Goal: Task Accomplishment & Management: Use online tool/utility

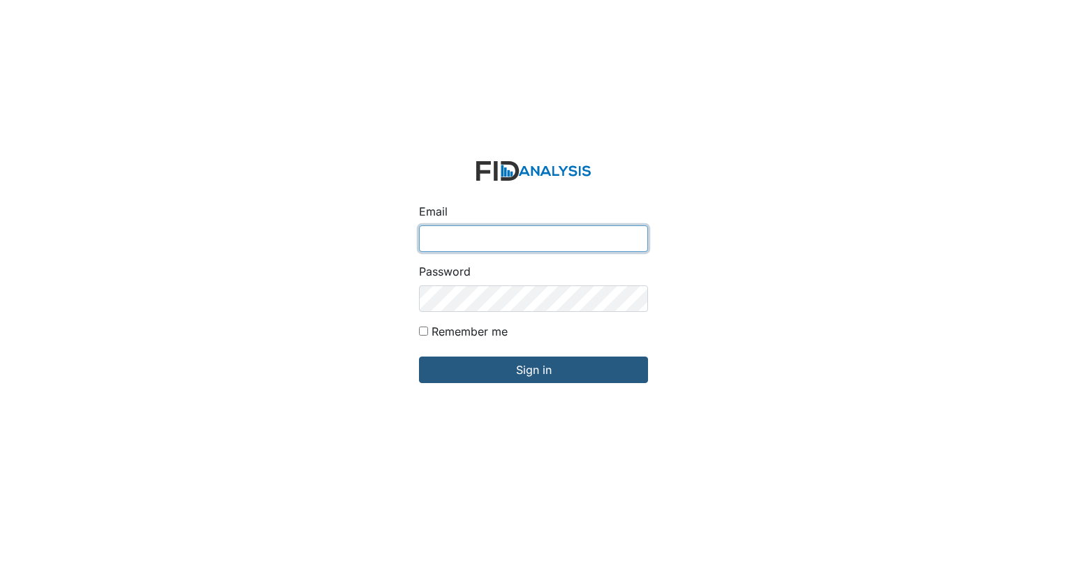
type input "[EMAIL_ADDRESS][DOMAIN_NAME]"
click at [419, 357] on input "Sign in" at bounding box center [533, 370] width 229 height 27
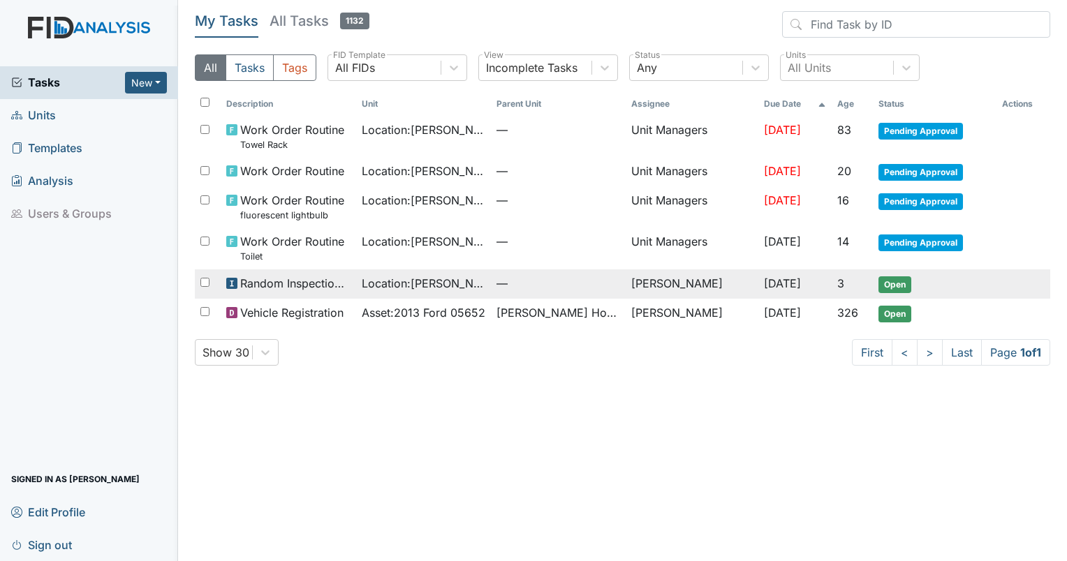
click at [900, 283] on span "Open" at bounding box center [894, 284] width 33 height 17
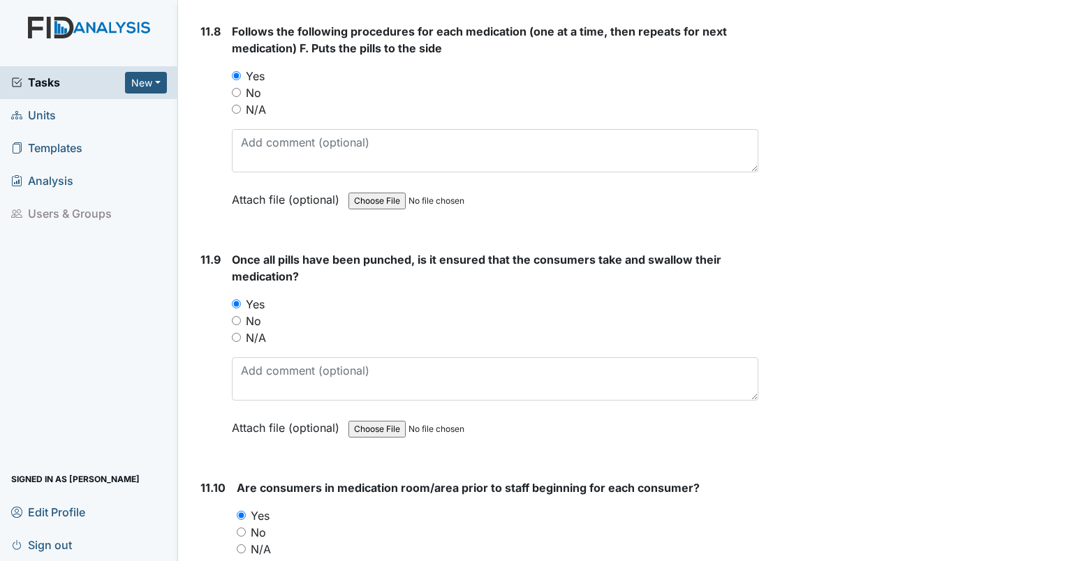
scroll to position [17278, 0]
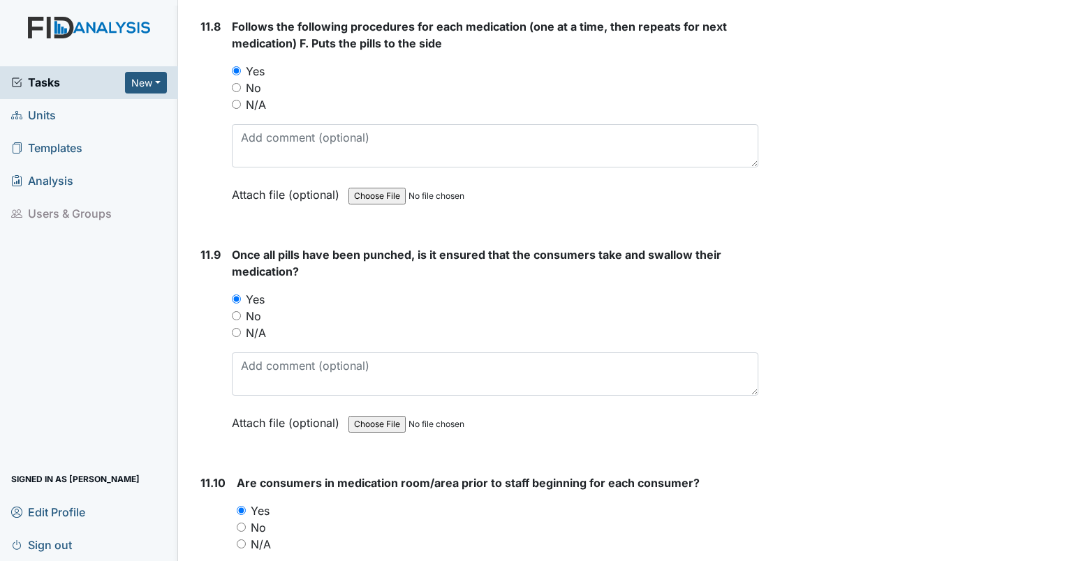
click at [54, 110] on span "Units" at bounding box center [33, 116] width 45 height 22
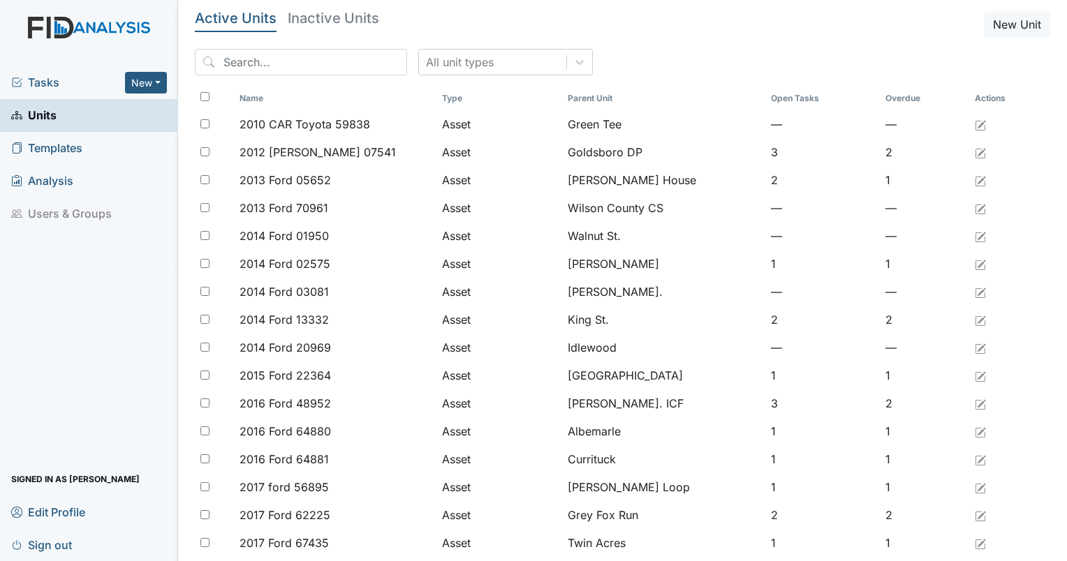
click at [57, 80] on span "Tasks" at bounding box center [68, 82] width 114 height 17
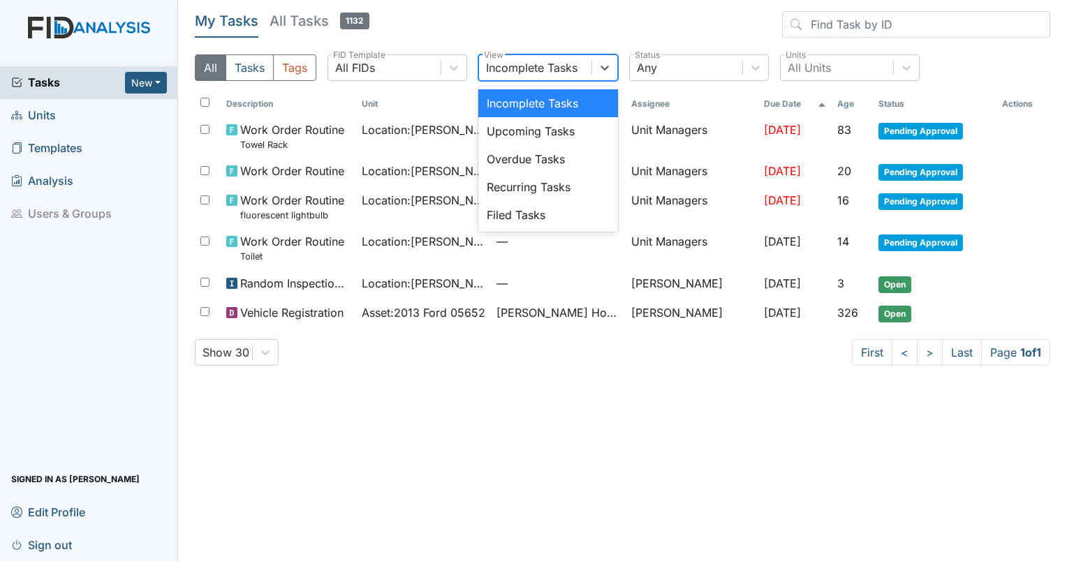
click at [564, 75] on div "Incomplete Tasks" at bounding box center [531, 67] width 91 height 17
click at [511, 222] on div "Filed Tasks" at bounding box center [548, 215] width 140 height 28
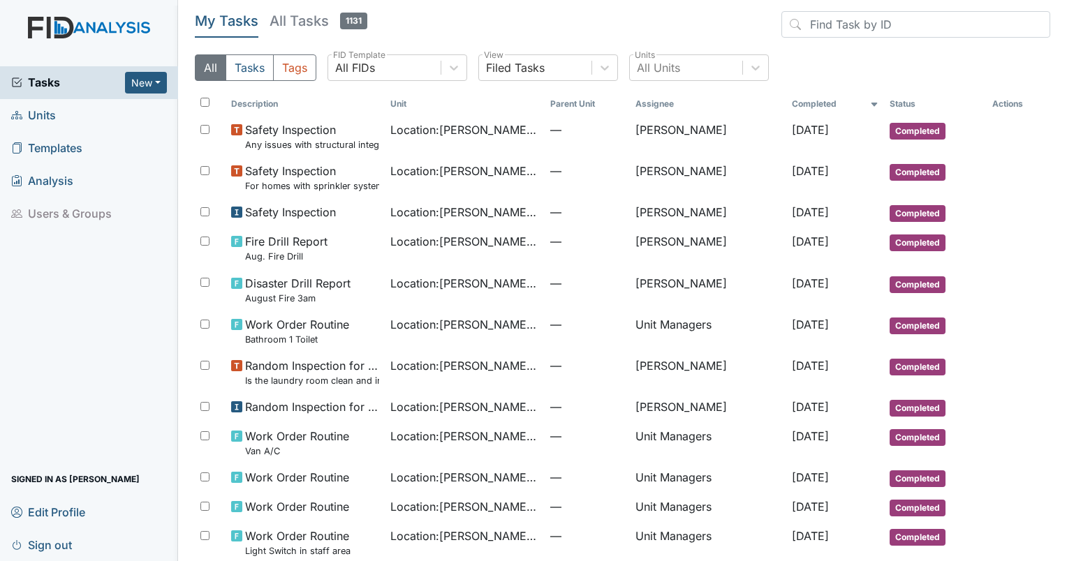
click at [33, 547] on span "Sign out" at bounding box center [41, 545] width 61 height 22
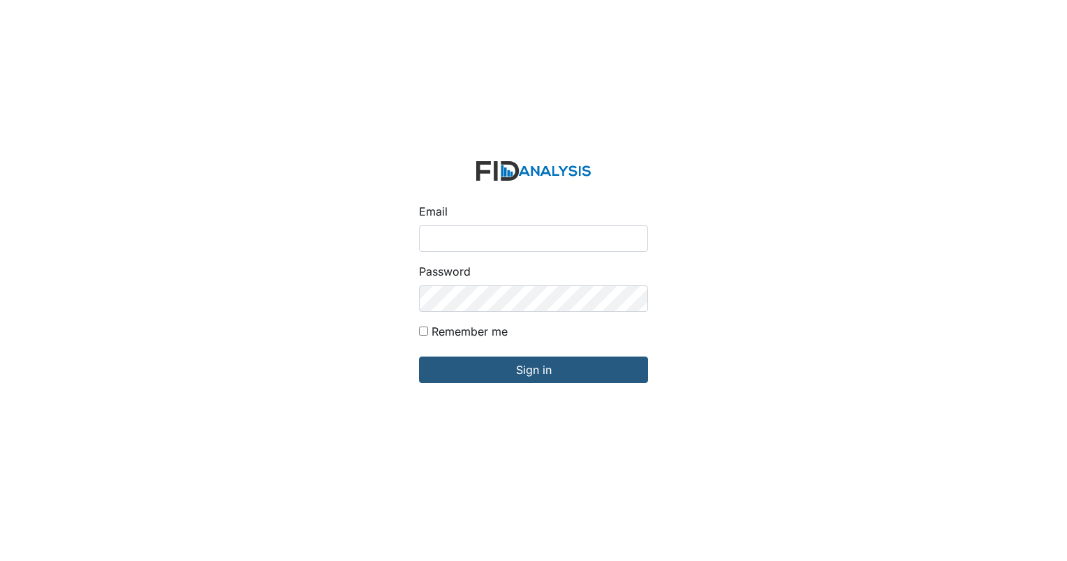
type input "[EMAIL_ADDRESS][DOMAIN_NAME]"
click at [33, 547] on div "Email dstallings@lifeincorporated.com Password Remember me Sign in" at bounding box center [533, 280] width 1067 height 561
type input "[EMAIL_ADDRESS][DOMAIN_NAME]"
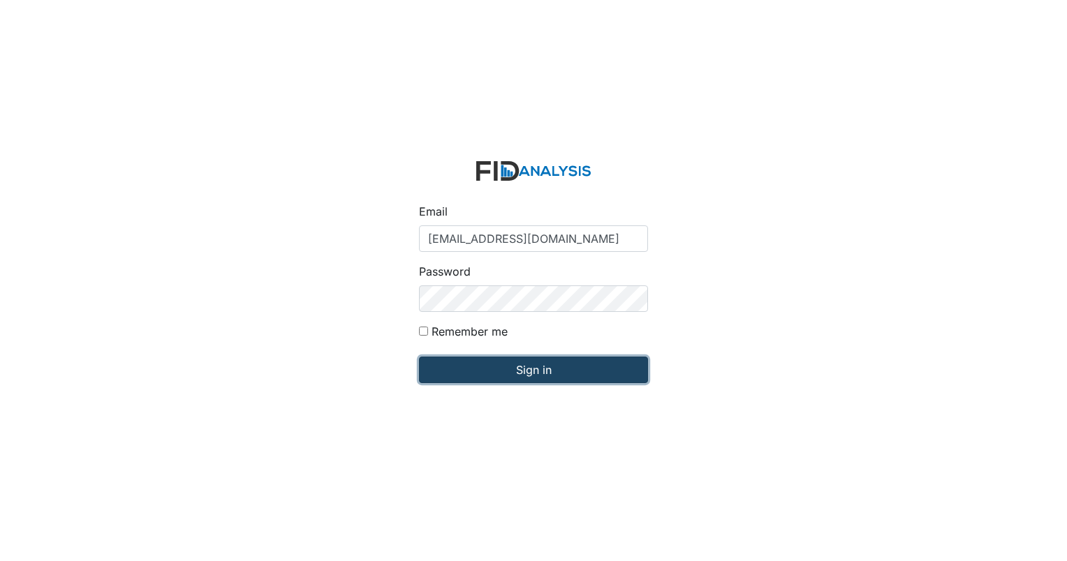
click at [545, 377] on input "Sign in" at bounding box center [533, 370] width 229 height 27
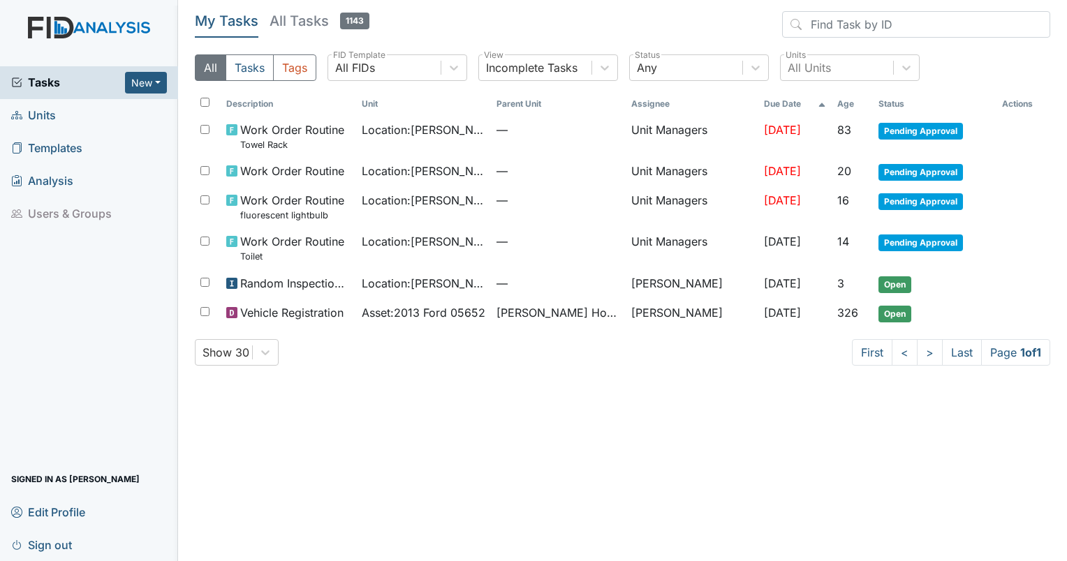
click at [66, 117] on link "Units" at bounding box center [89, 115] width 178 height 33
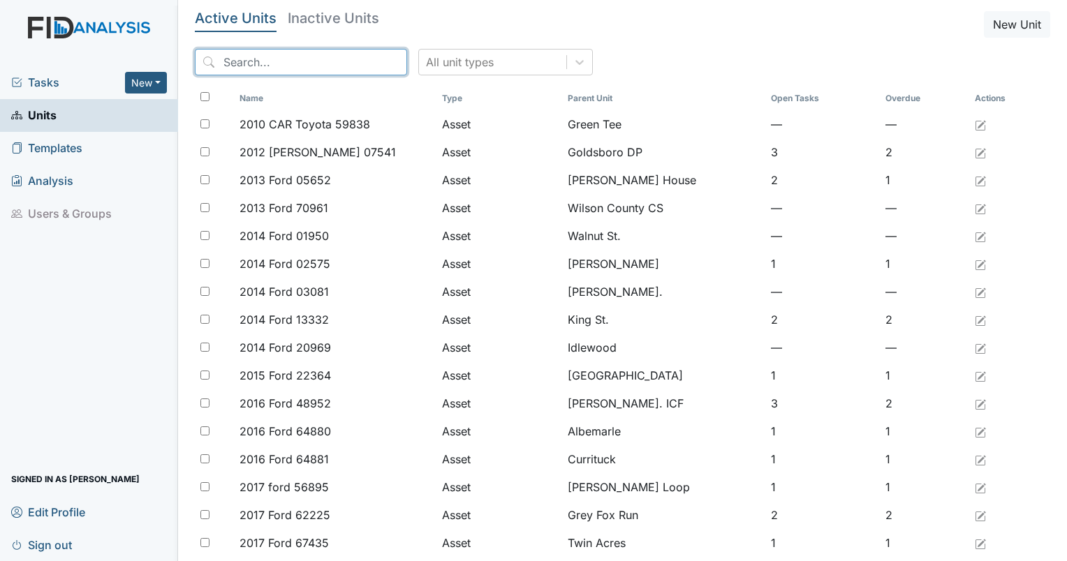
click at [243, 55] on input "search" at bounding box center [301, 62] width 212 height 27
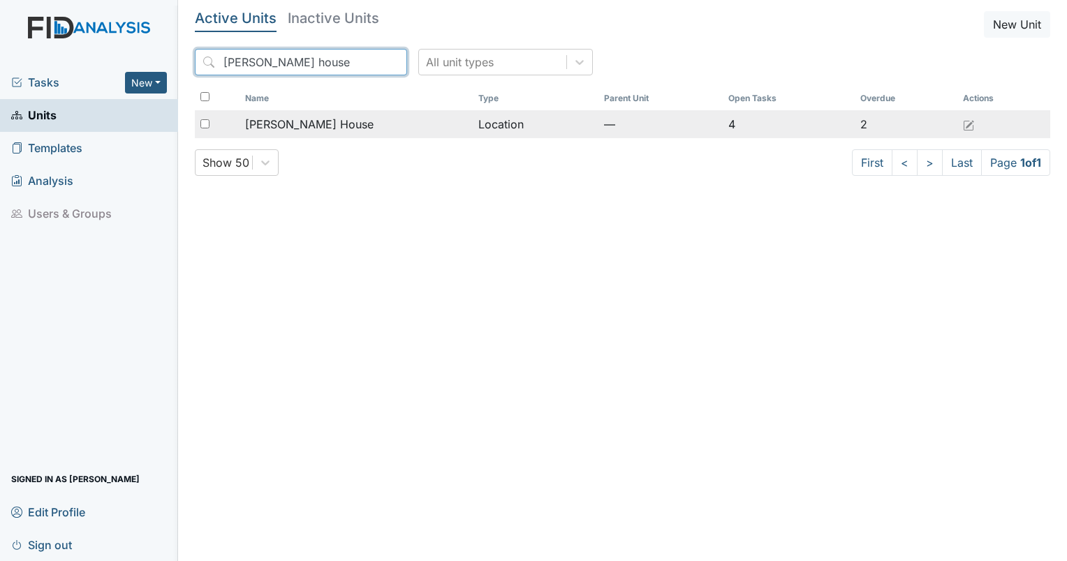
type input "scott house"
click at [203, 124] on input "checkbox" at bounding box center [204, 123] width 9 height 9
checkbox input "true"
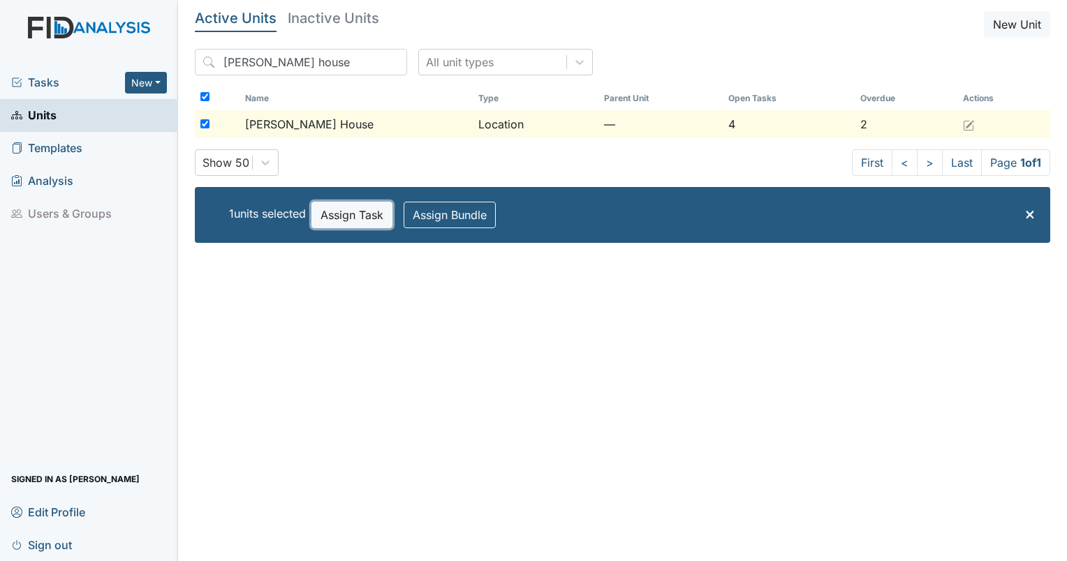
click at [347, 214] on button "Assign Task" at bounding box center [351, 215] width 81 height 27
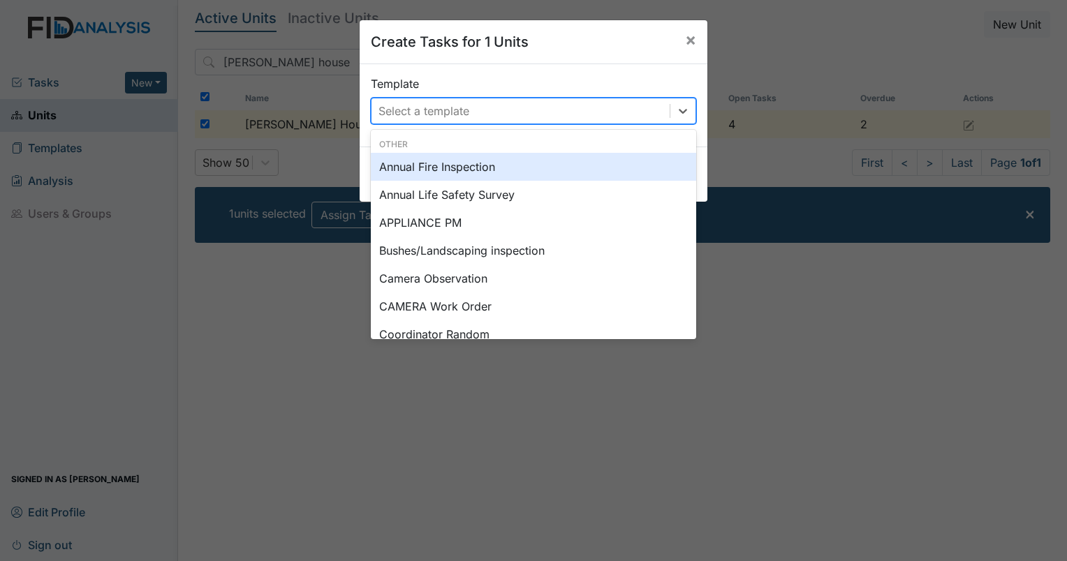
click at [475, 105] on div "Select a template" at bounding box center [520, 110] width 298 height 25
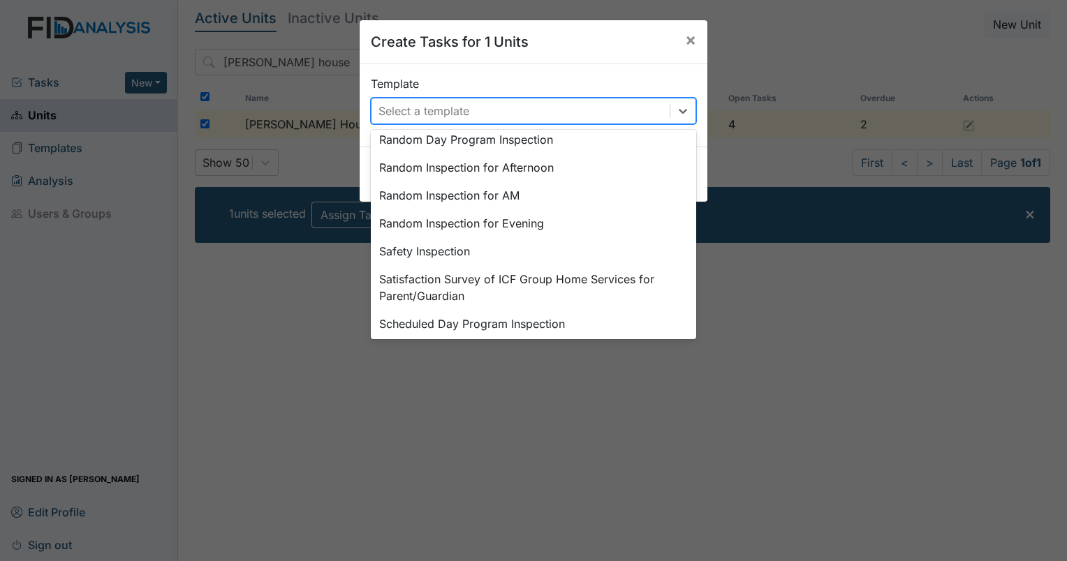
scroll to position [648, 0]
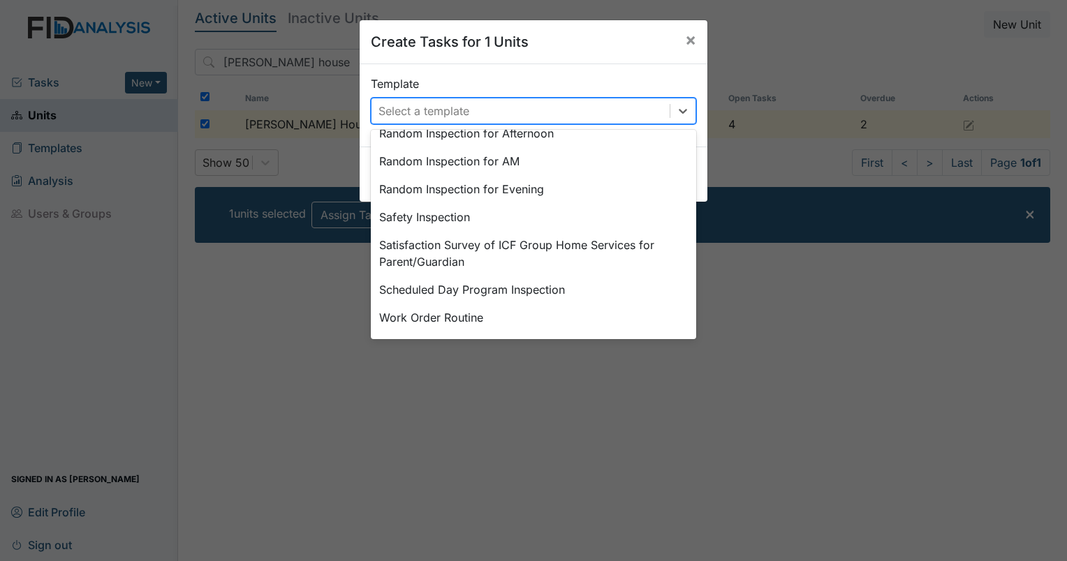
click at [480, 327] on div "Work Order Routine" at bounding box center [533, 318] width 325 height 28
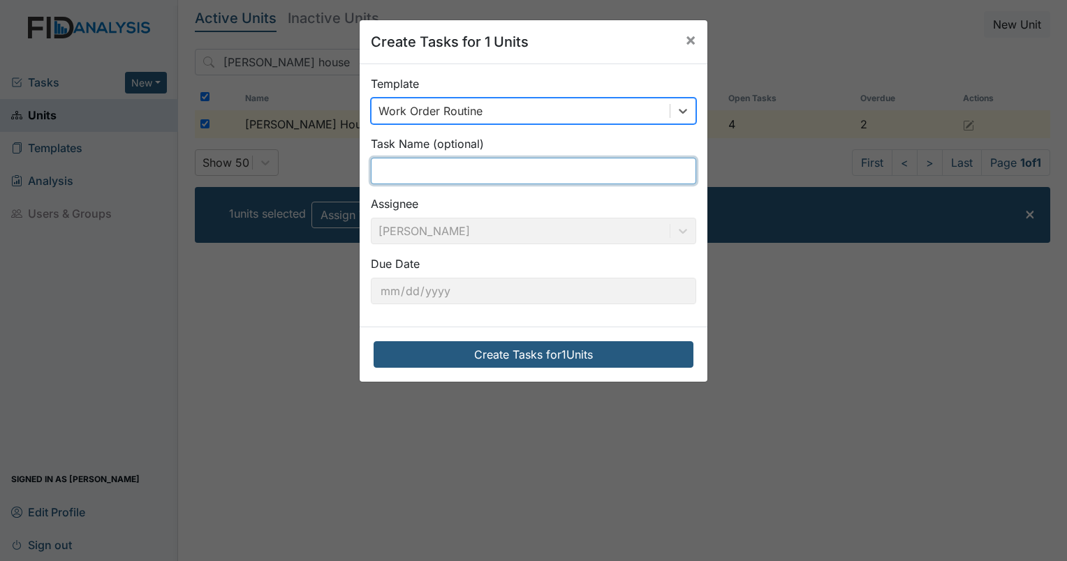
click at [508, 170] on input "text" at bounding box center [533, 171] width 325 height 27
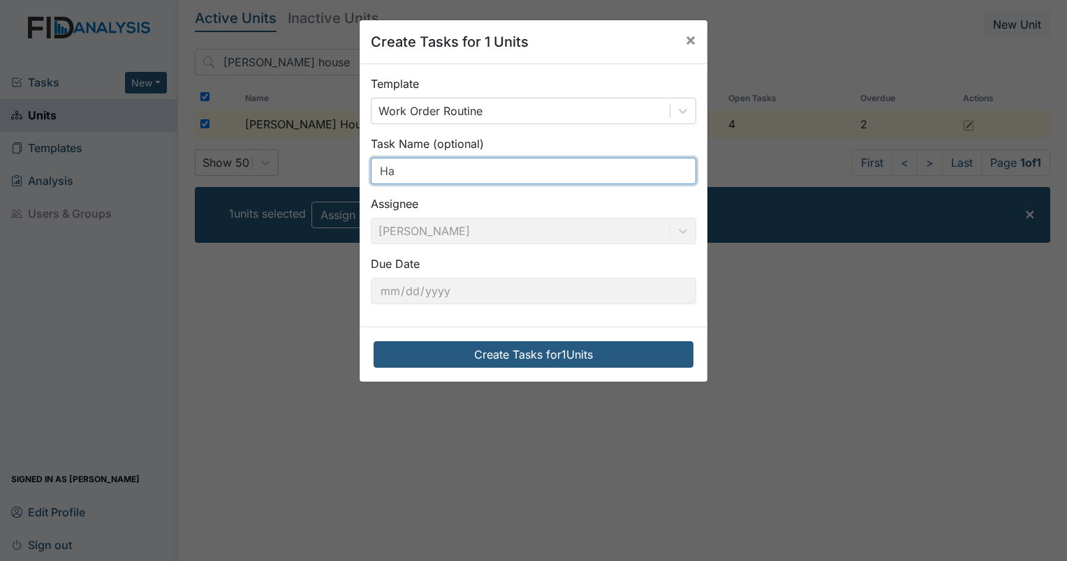
type input "H"
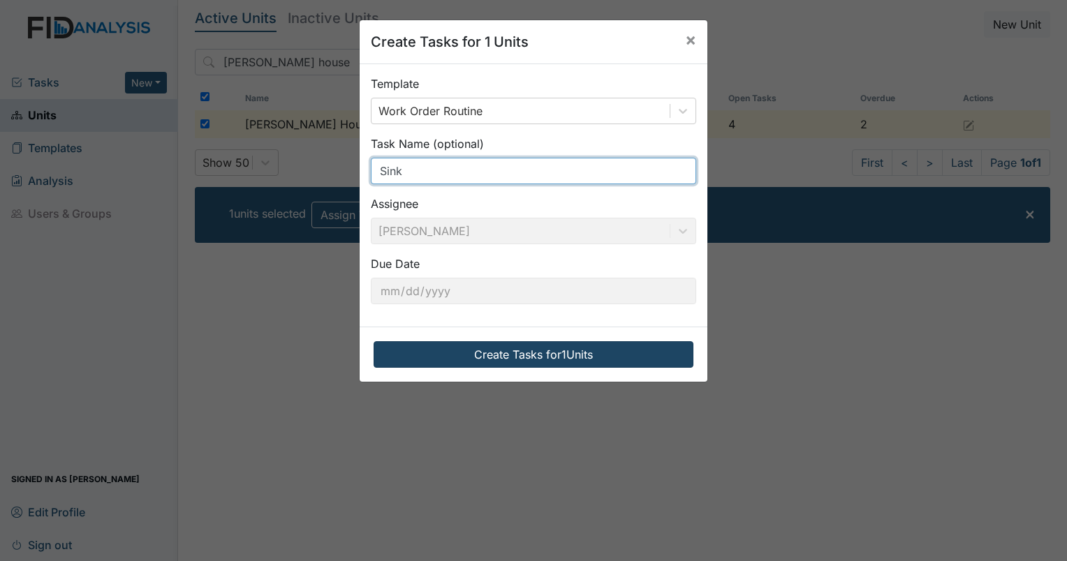
type input "Sink"
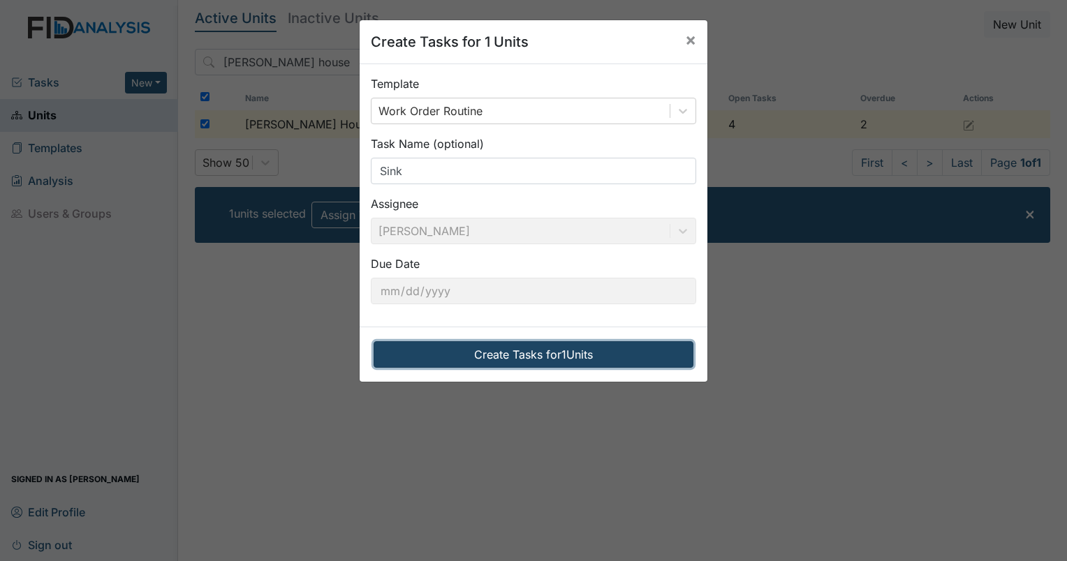
click at [468, 346] on button "Create Tasks for 1 Units" at bounding box center [534, 354] width 320 height 27
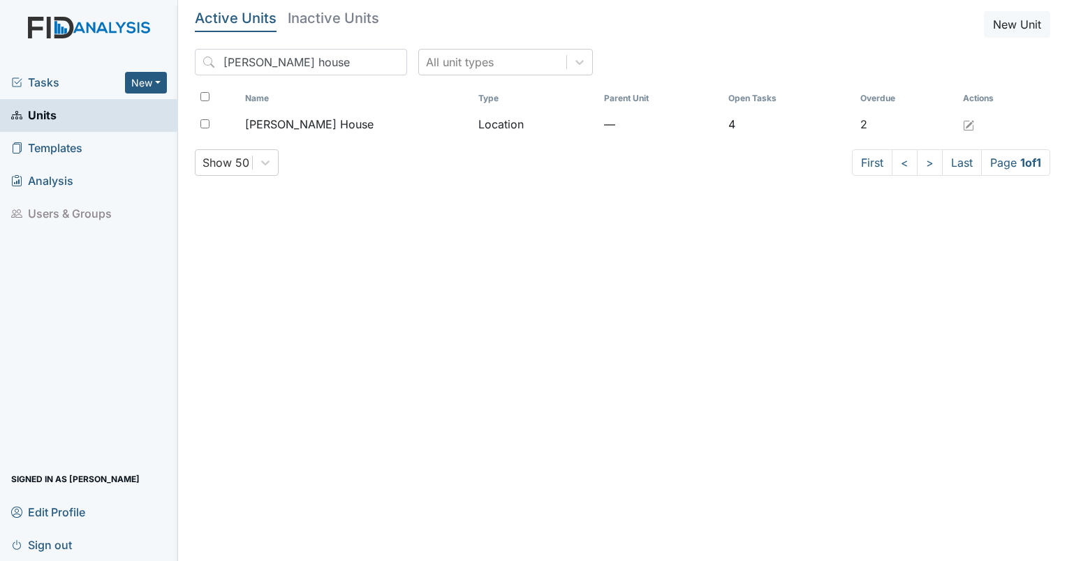
click at [34, 81] on span "Tasks" at bounding box center [68, 82] width 114 height 17
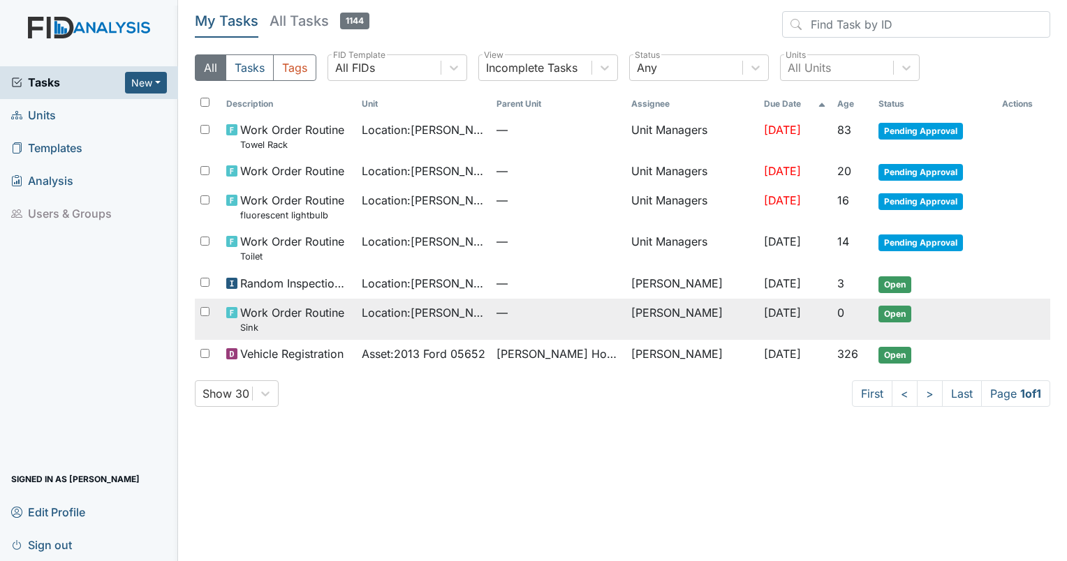
click at [887, 313] on span "Open" at bounding box center [894, 314] width 33 height 17
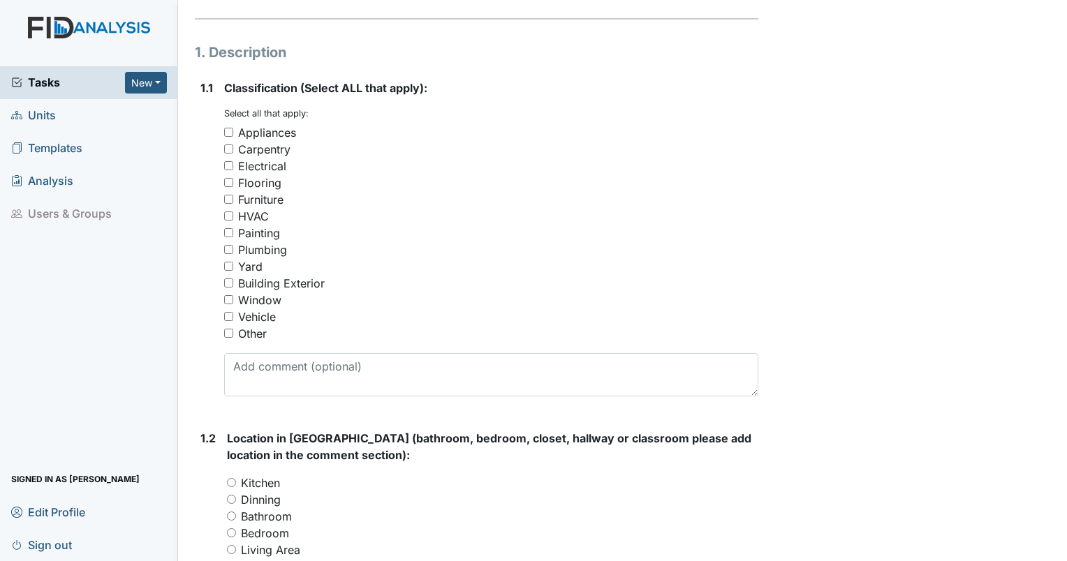
scroll to position [195, 0]
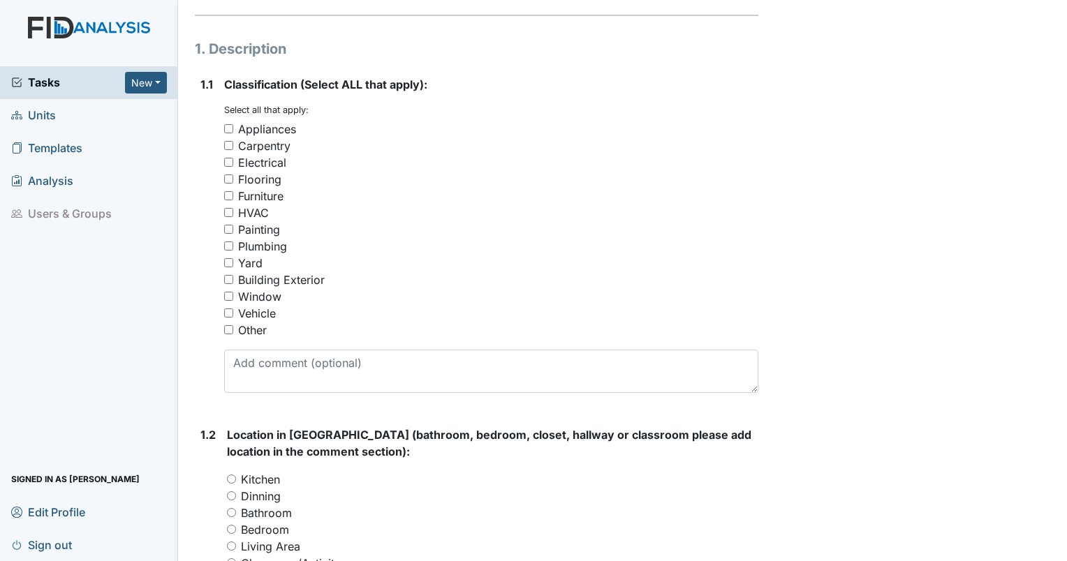
click at [536, 472] on div "Kitchen" at bounding box center [492, 479] width 531 height 17
click at [229, 249] on input "Plumbing" at bounding box center [228, 246] width 9 height 9
checkbox input "true"
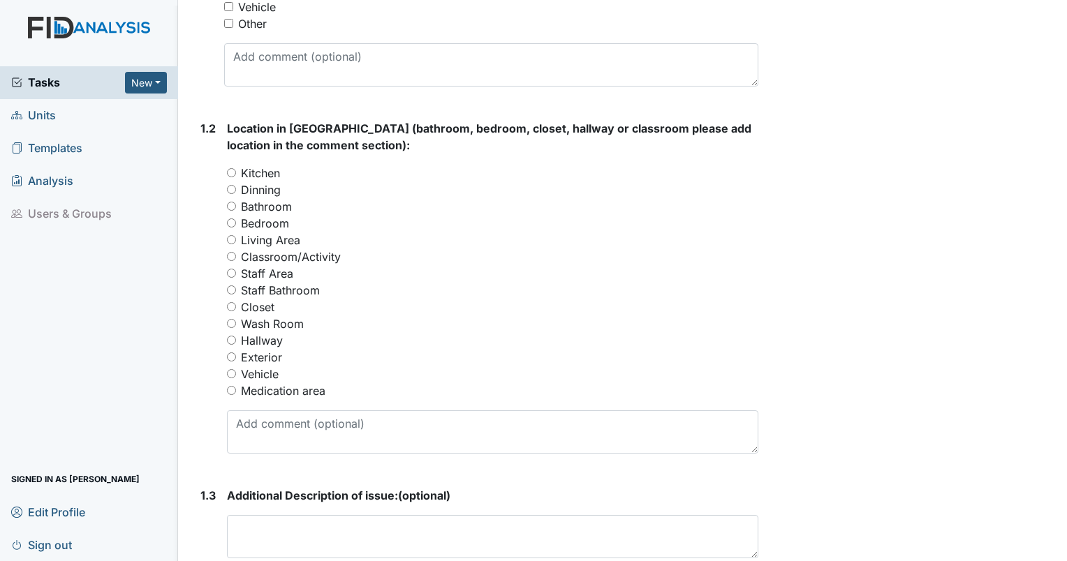
scroll to position [516, 0]
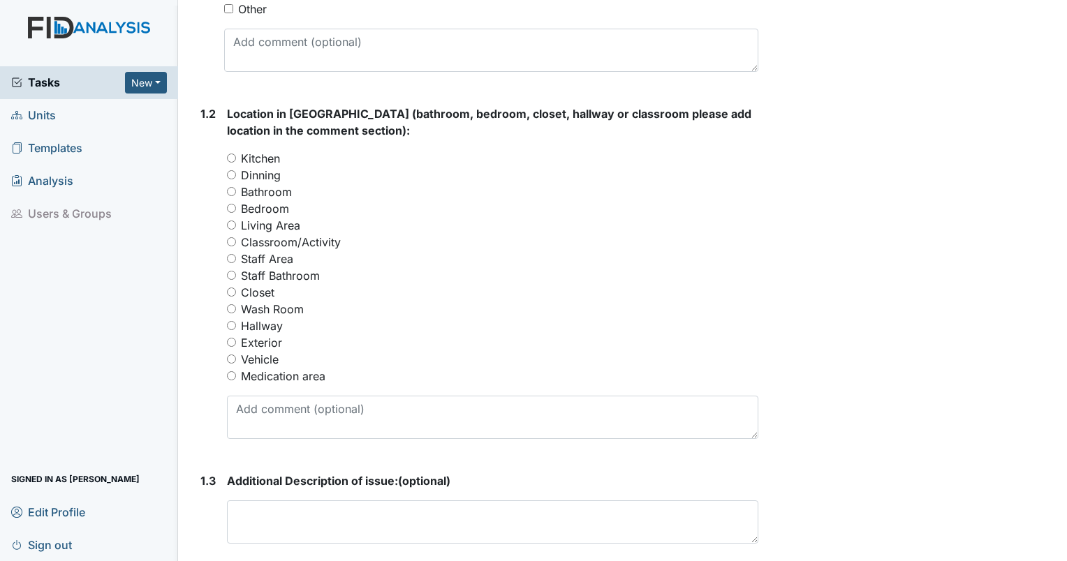
click at [278, 193] on label "Bathroom" at bounding box center [266, 192] width 51 height 17
click at [236, 193] on input "Bathroom" at bounding box center [231, 191] width 9 height 9
radio input "true"
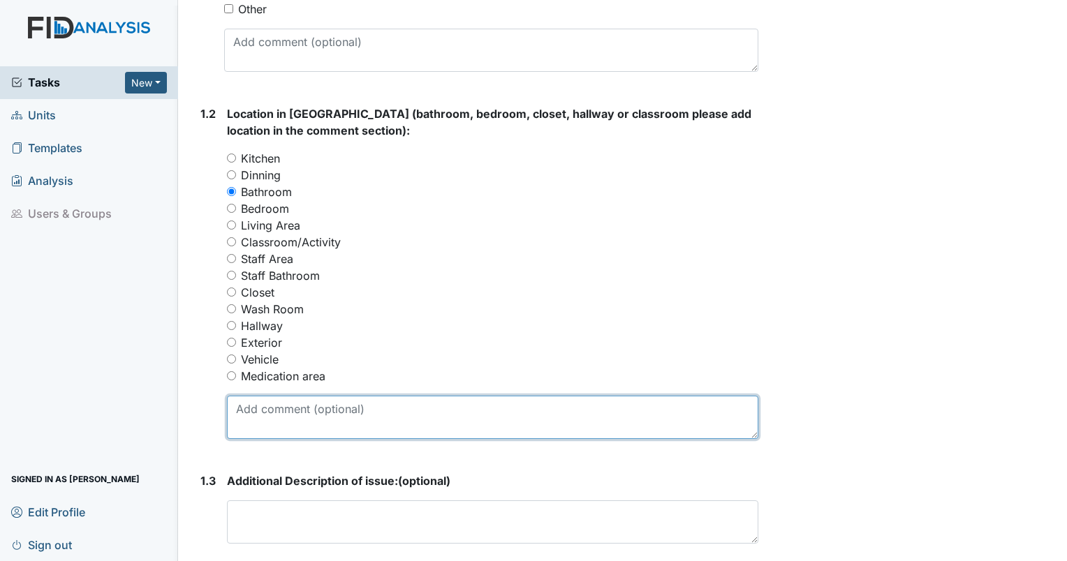
click at [296, 418] on textarea at bounding box center [492, 417] width 531 height 43
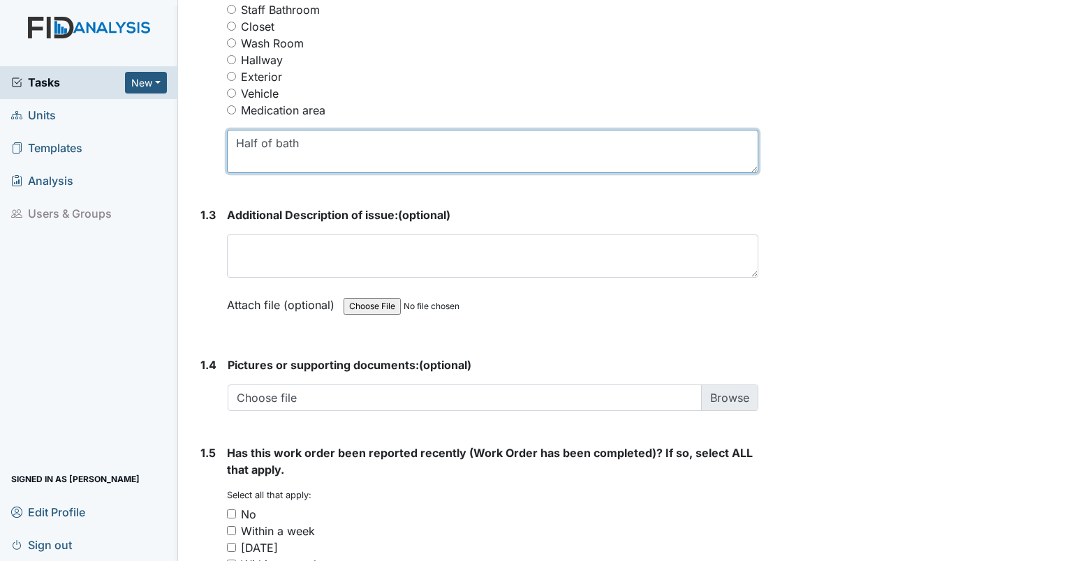
scroll to position [783, 0]
type textarea "Half of bath"
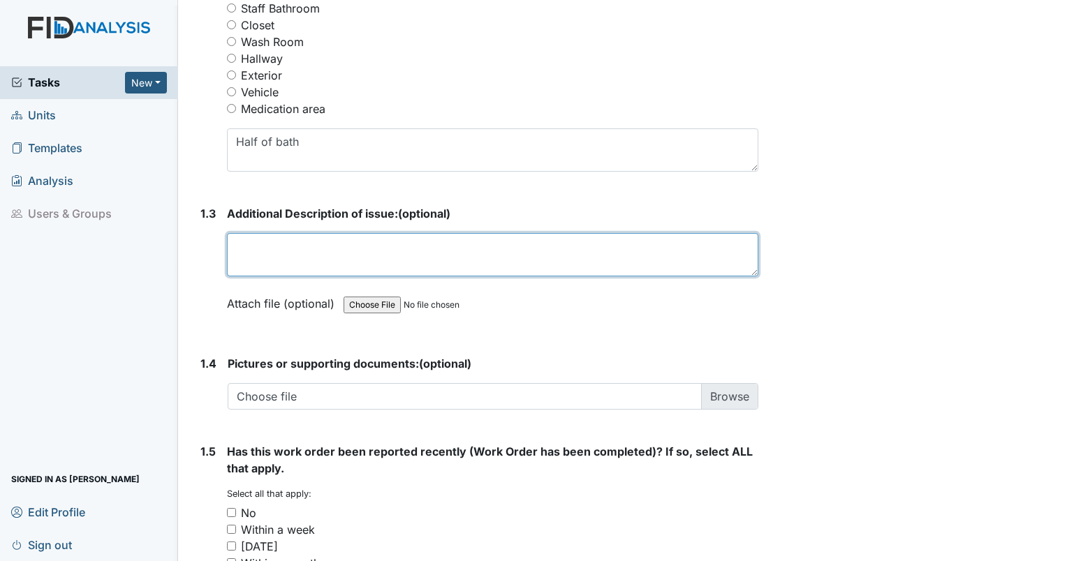
click at [255, 263] on textarea at bounding box center [492, 254] width 531 height 43
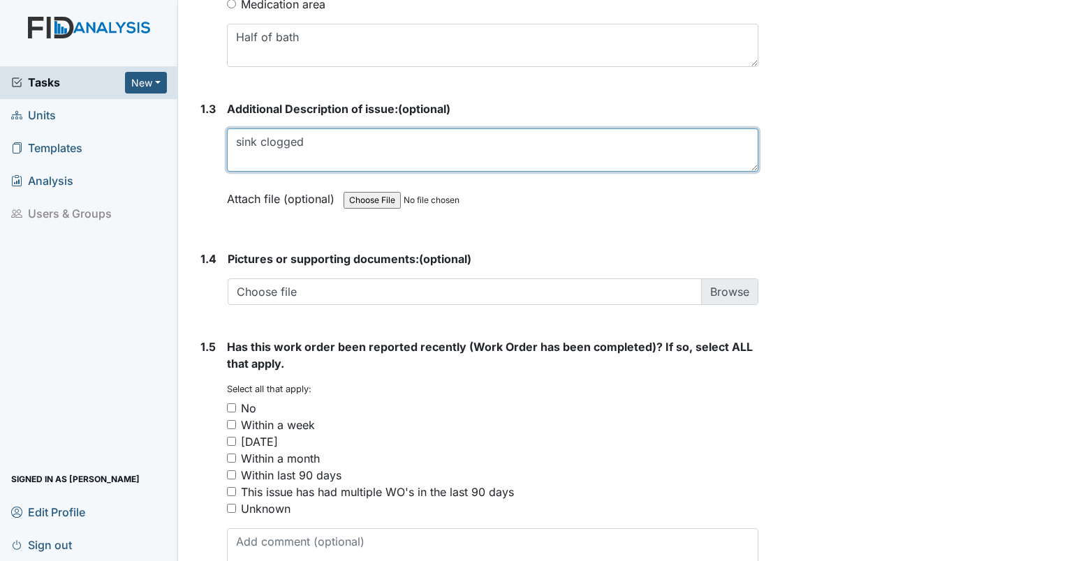
scroll to position [968, 0]
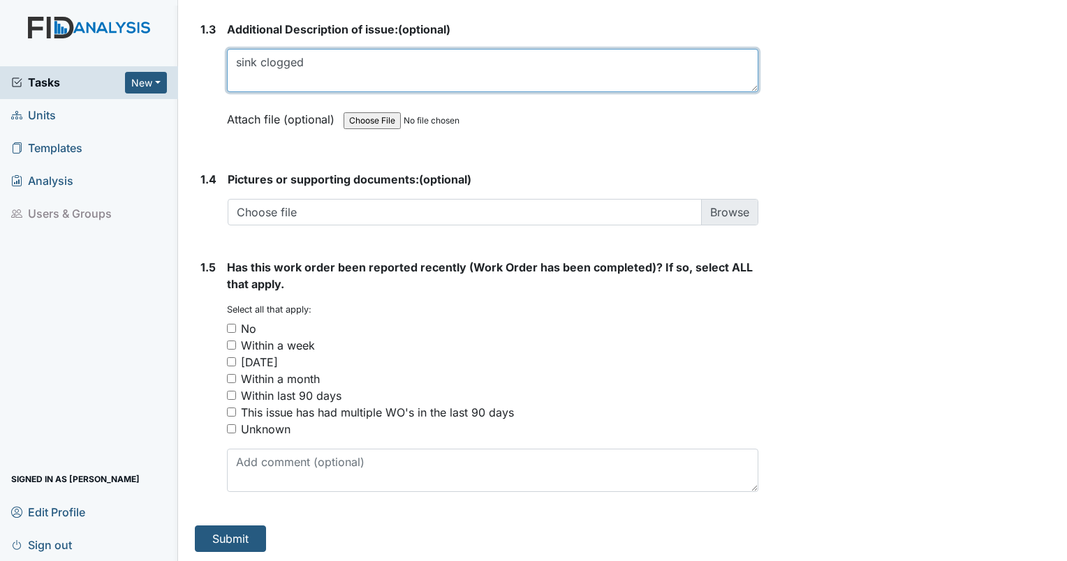
type textarea "sink clogged"
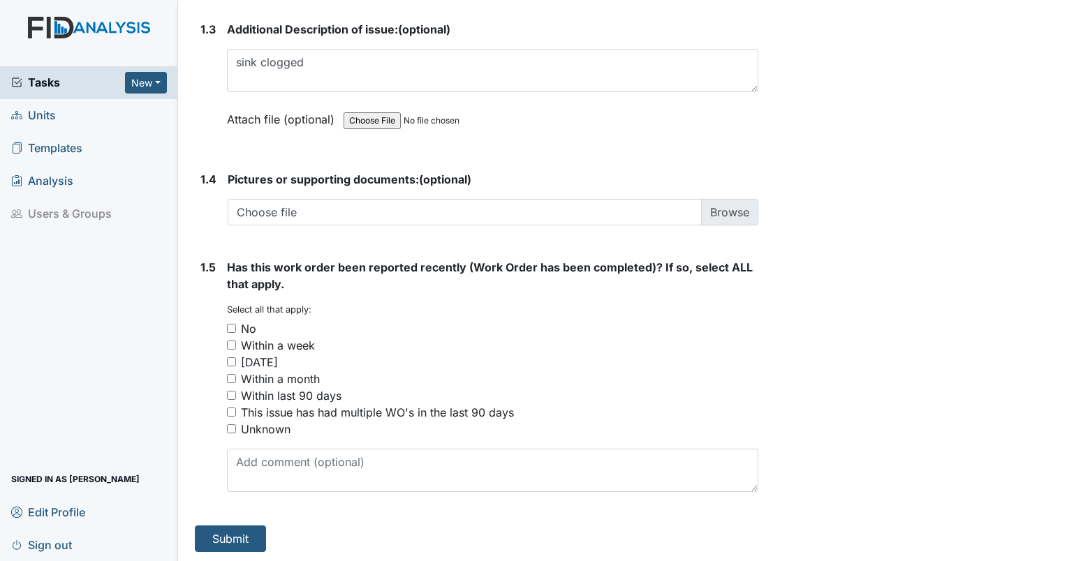
click at [229, 328] on input "No" at bounding box center [231, 328] width 9 height 9
checkbox input "true"
click at [264, 533] on button "Submit" at bounding box center [230, 539] width 71 height 27
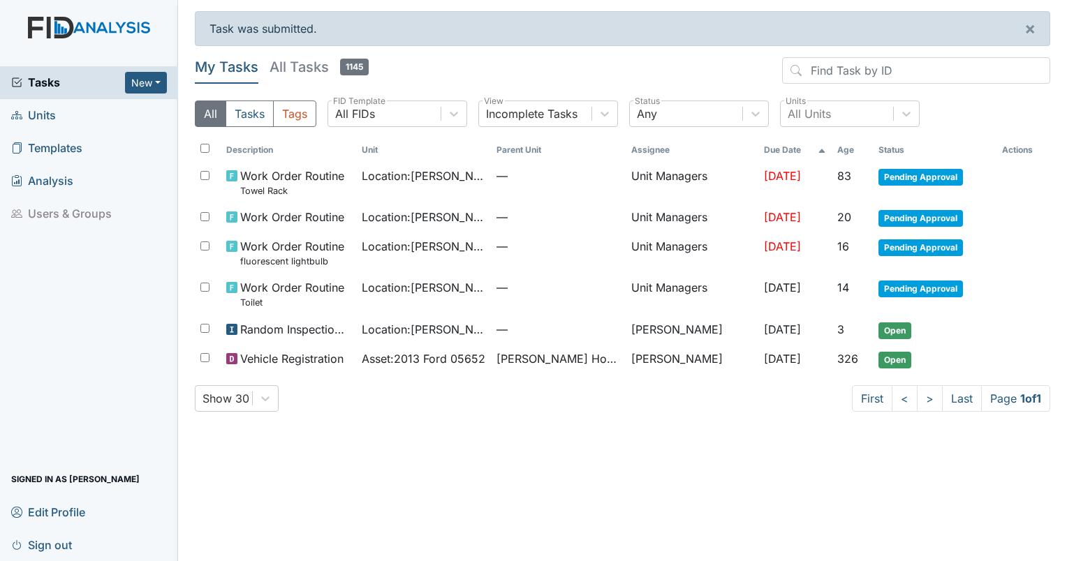
click at [36, 539] on span "Sign out" at bounding box center [41, 545] width 61 height 22
